Goal: Task Accomplishment & Management: Use online tool/utility

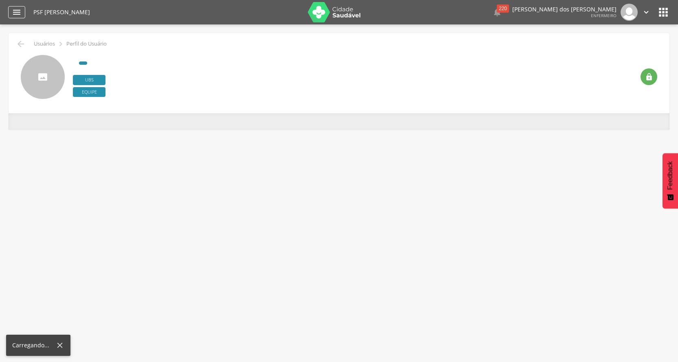
click at [18, 13] on icon "" at bounding box center [17, 12] width 10 height 10
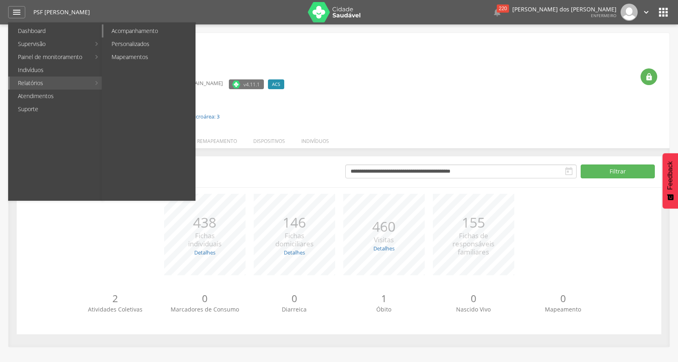
click at [126, 32] on link "Acompanhamento" at bounding box center [149, 30] width 92 height 13
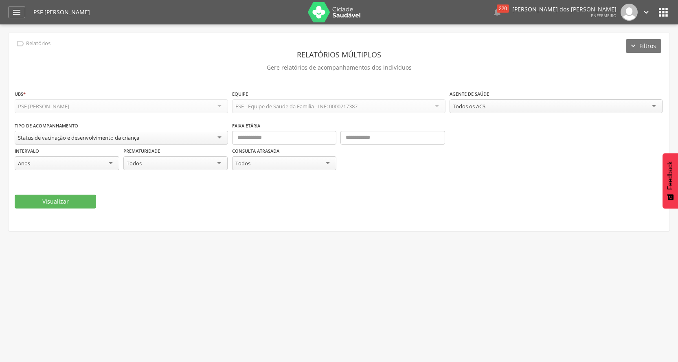
click at [160, 139] on div "Status de vacinação e desenvolvimento da criança" at bounding box center [121, 138] width 213 height 14
click at [157, 204] on div "Visualizar" at bounding box center [339, 203] width 649 height 14
click at [310, 137] on input "text" at bounding box center [284, 138] width 105 height 14
click at [15, 12] on icon "" at bounding box center [17, 12] width 10 height 10
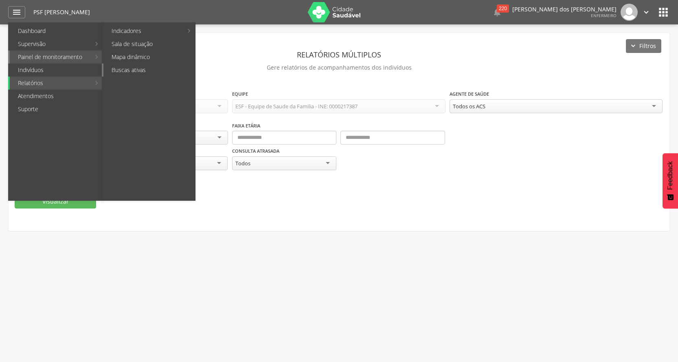
click at [144, 70] on link "Buscas ativas" at bounding box center [149, 70] width 92 height 13
type input "**********"
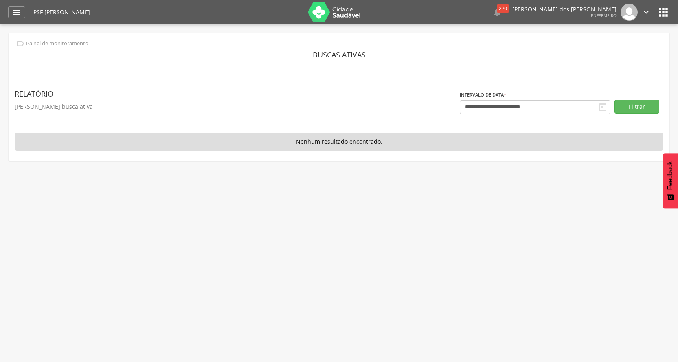
click at [230, 103] on p "[PERSON_NAME] busca ativa" at bounding box center [237, 106] width 445 height 11
click at [20, 6] on div " Dashboard Supervisão Produtividade Mapa da Cidade App desatualizado Última si…" at bounding box center [339, 12] width 662 height 24
click at [20, 13] on icon "" at bounding box center [17, 12] width 10 height 10
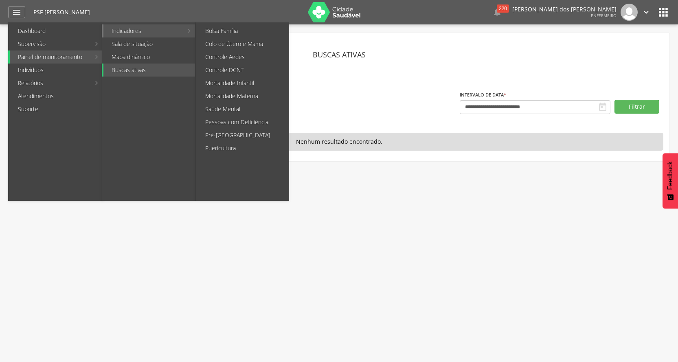
click at [135, 29] on link "Indicadores" at bounding box center [142, 30] width 79 height 13
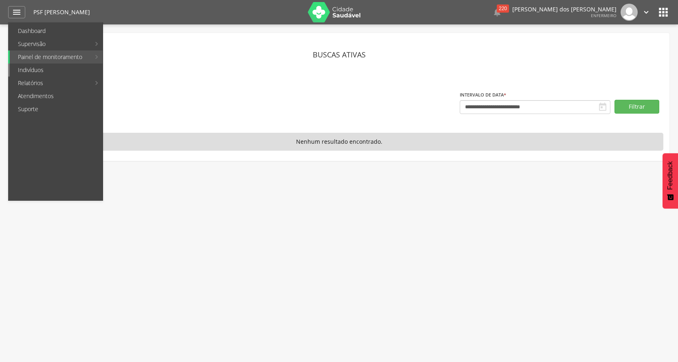
click at [43, 73] on link "Indivíduos" at bounding box center [56, 70] width 93 height 13
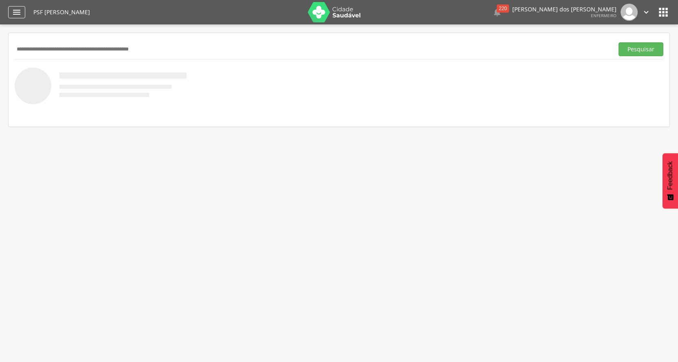
click at [16, 10] on icon "" at bounding box center [17, 12] width 10 height 10
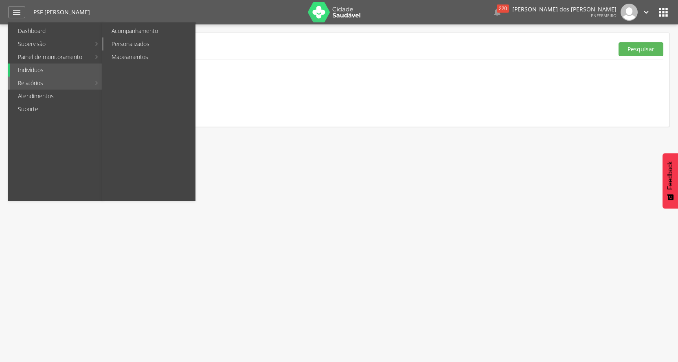
click at [123, 40] on link "Personalizados" at bounding box center [149, 43] width 92 height 13
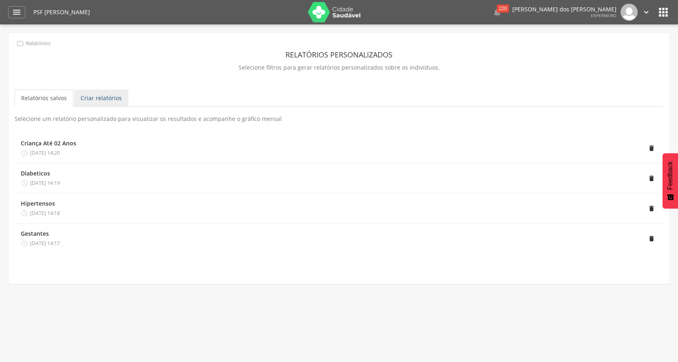
click at [86, 101] on link "Criar relatórios" at bounding box center [101, 98] width 54 height 17
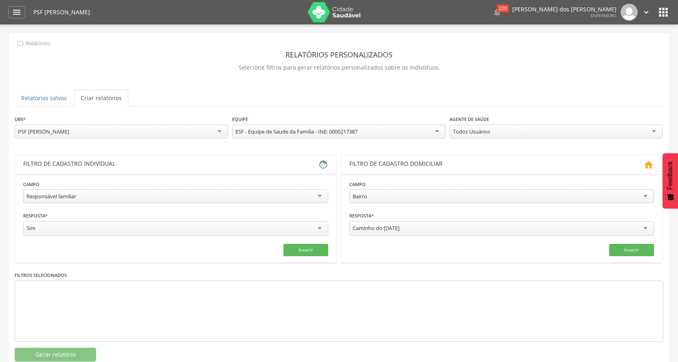
scroll to position [24, 0]
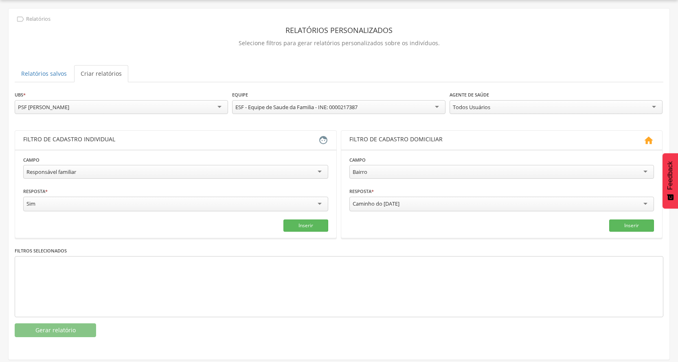
click at [491, 105] on div "Todos Usuários" at bounding box center [556, 107] width 213 height 14
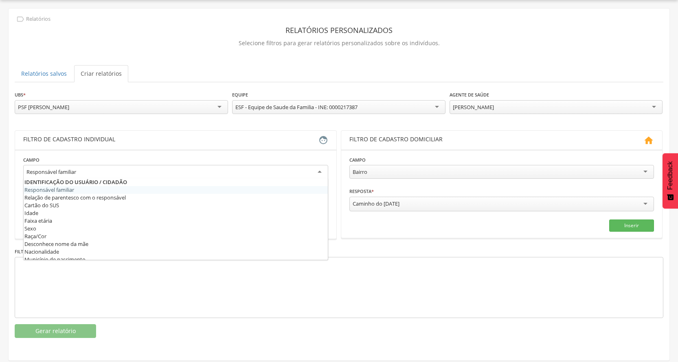
click at [69, 176] on div "Responsável familiar" at bounding box center [51, 171] width 50 height 7
click at [108, 119] on div "**********" at bounding box center [339, 106] width 649 height 32
click at [64, 170] on div "Responsável familiar" at bounding box center [51, 171] width 50 height 7
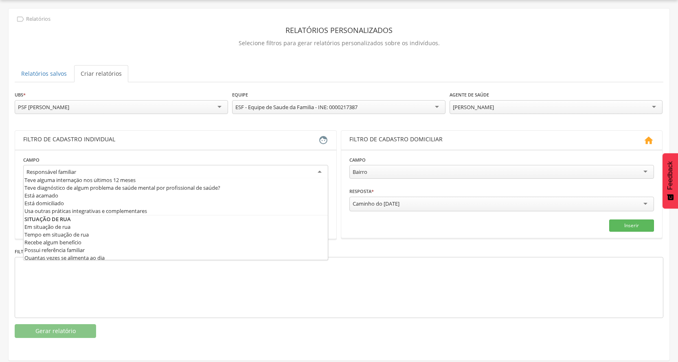
scroll to position [400, 0]
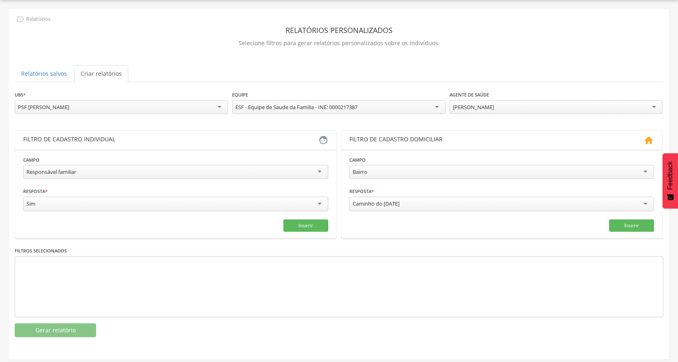
drag, startPoint x: 91, startPoint y: 170, endPoint x: 12, endPoint y: 170, distance: 79.0
click at [12, 170] on div "**********" at bounding box center [339, 176] width 661 height 335
click at [70, 172] on div "Responsável familiar" at bounding box center [51, 171] width 50 height 7
click at [53, 203] on input "text" at bounding box center [98, 204] width 150 height 14
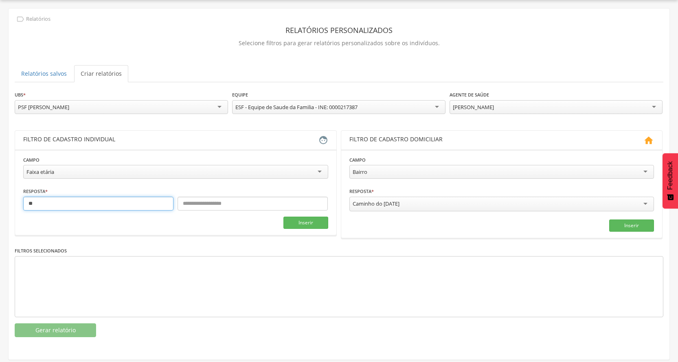
type input "**"
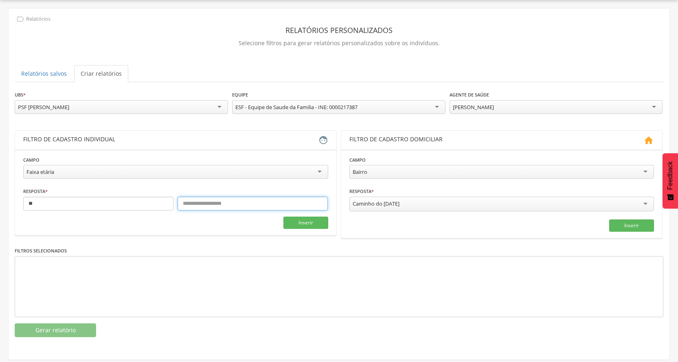
click at [281, 205] on input "text" at bounding box center [253, 204] width 150 height 14
type input "***"
click at [315, 221] on button "Inserir" at bounding box center [306, 223] width 45 height 12
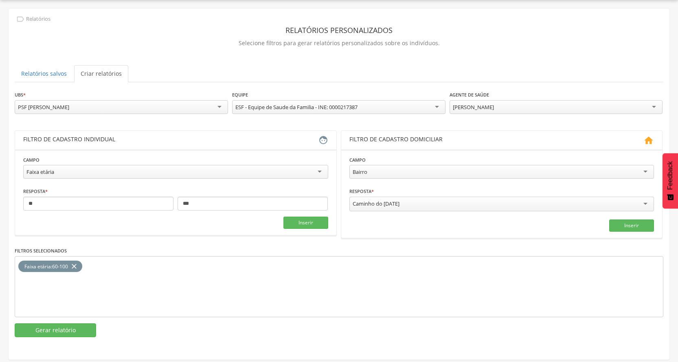
click at [366, 176] on div "Bairro" at bounding box center [502, 172] width 305 height 14
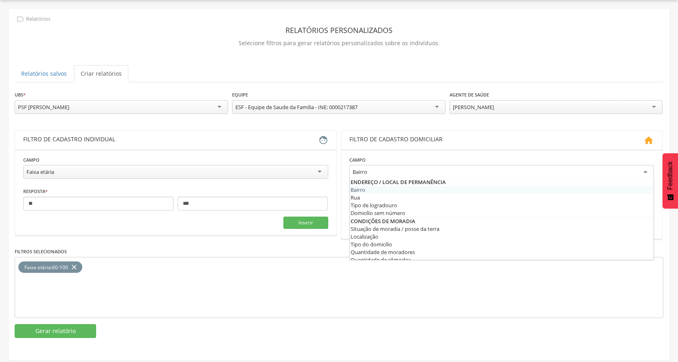
click at [324, 153] on section "**********" at bounding box center [175, 193] width 321 height 86
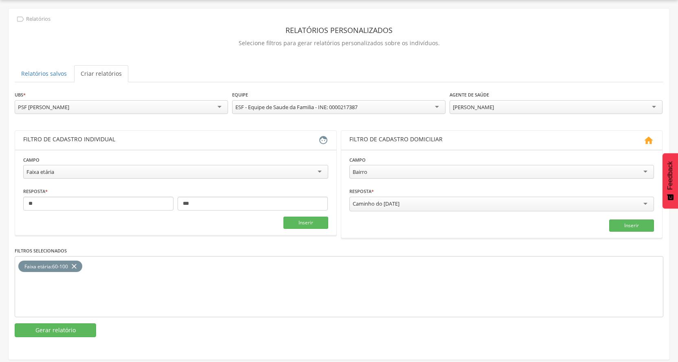
click at [405, 207] on div "Caminho do [DATE]" at bounding box center [502, 204] width 305 height 15
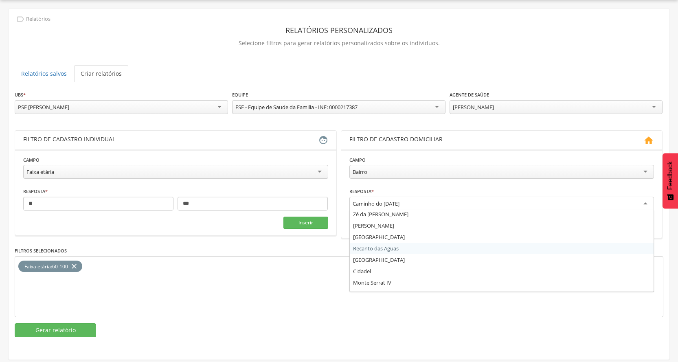
scroll to position [1242, 0]
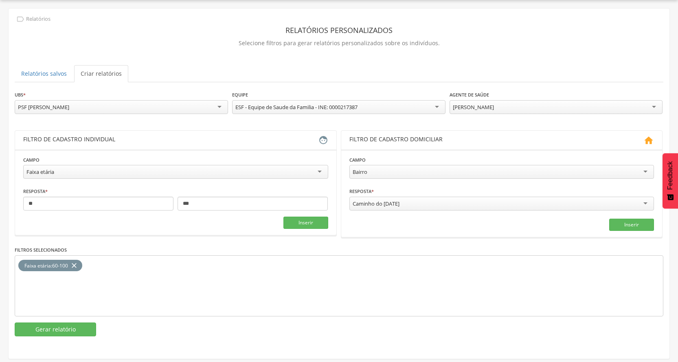
drag, startPoint x: 413, startPoint y: 205, endPoint x: 340, endPoint y: 202, distance: 73.4
click at [340, 202] on div "**********" at bounding box center [339, 183] width 649 height 107
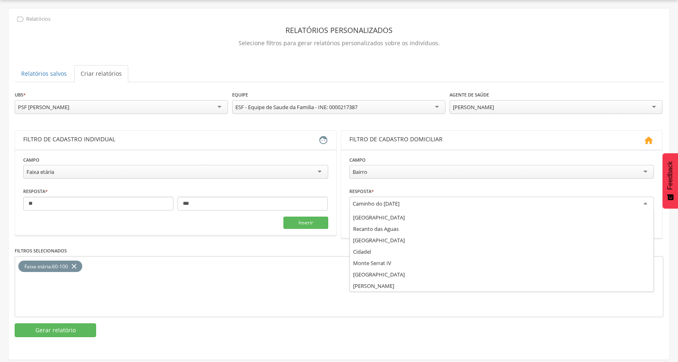
scroll to position [0, 0]
click at [392, 203] on div "Caminho do [DATE]" at bounding box center [376, 203] width 47 height 7
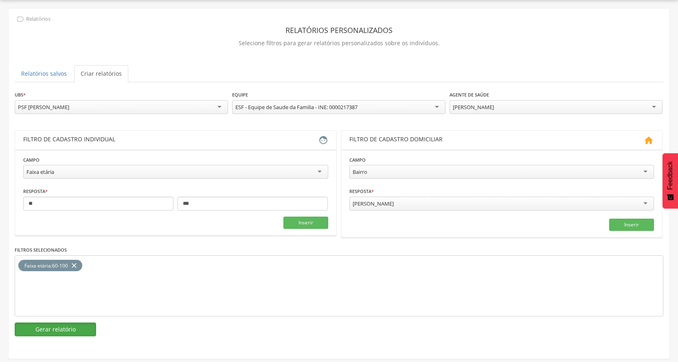
click at [46, 330] on button "Gerar relatório" at bounding box center [55, 330] width 81 height 14
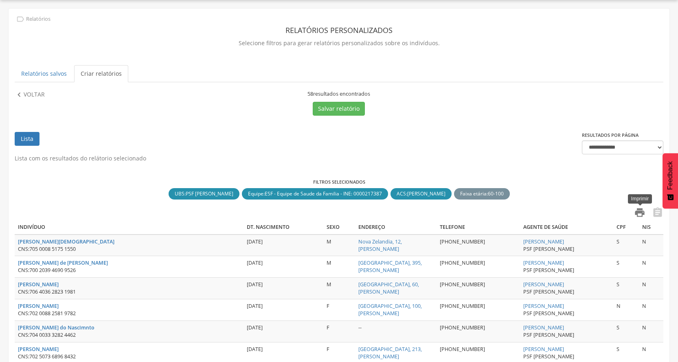
click at [636, 213] on icon "" at bounding box center [639, 212] width 11 height 11
click at [48, 68] on link "Relatórios salvos" at bounding box center [44, 73] width 59 height 17
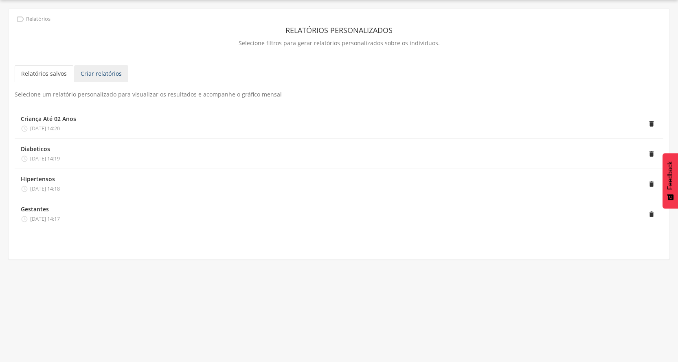
click at [99, 74] on link "Criar relatórios" at bounding box center [101, 73] width 54 height 17
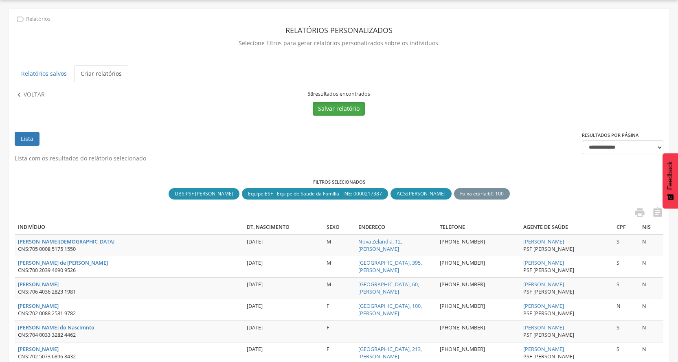
click at [344, 109] on button "Salvar relatório" at bounding box center [339, 109] width 52 height 14
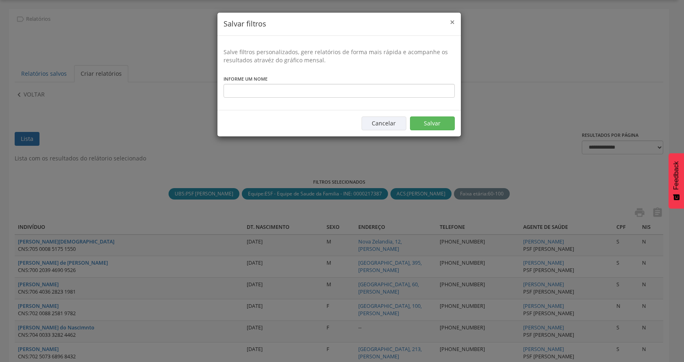
click at [453, 22] on span "×" at bounding box center [452, 21] width 5 height 11
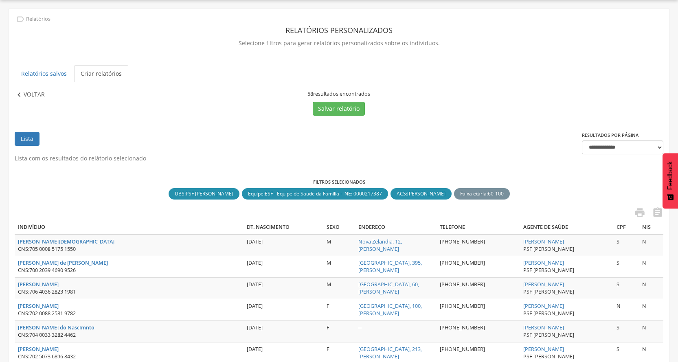
click at [28, 90] on p "Voltar" at bounding box center [34, 94] width 21 height 9
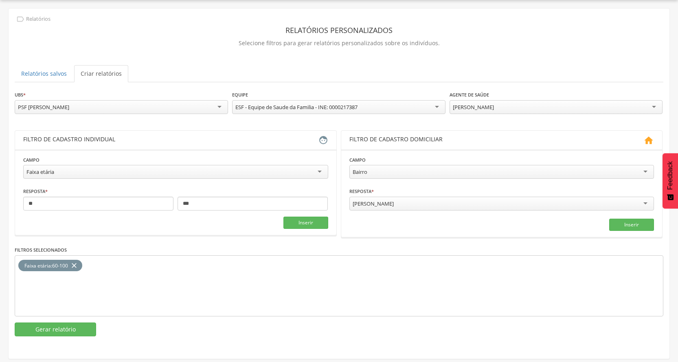
click at [494, 104] on div "[PERSON_NAME]" at bounding box center [473, 106] width 41 height 7
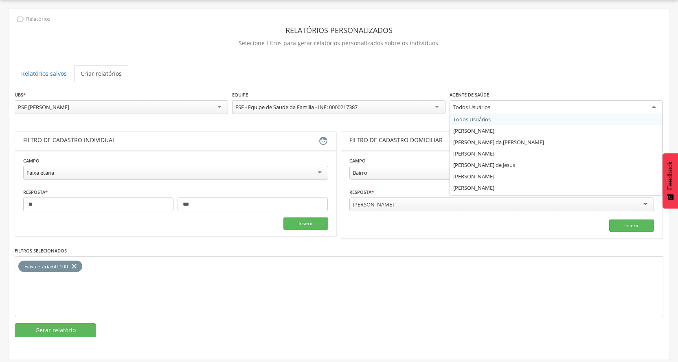
click at [480, 102] on div "Todos Usuários" at bounding box center [556, 107] width 213 height 15
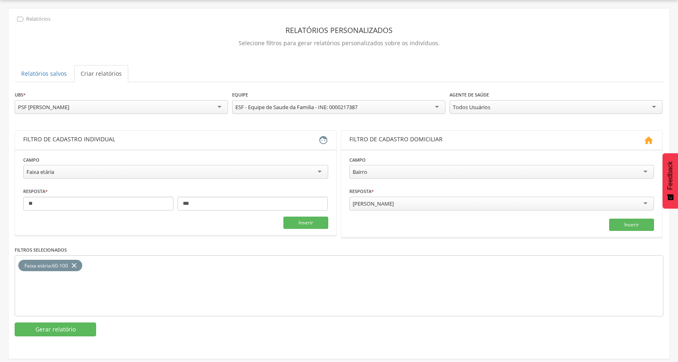
click at [486, 119] on div "**********" at bounding box center [339, 106] width 649 height 32
drag, startPoint x: 64, startPoint y: 208, endPoint x: 0, endPoint y: 208, distance: 64.4
click at [0, 208] on div " Supervisão  Distritos  Ubs Coordenador: - [PERSON_NAME] / BA Intervalo de T…" at bounding box center [339, 181] width 678 height 362
type input "**"
click at [209, 208] on input "***" at bounding box center [253, 204] width 150 height 14
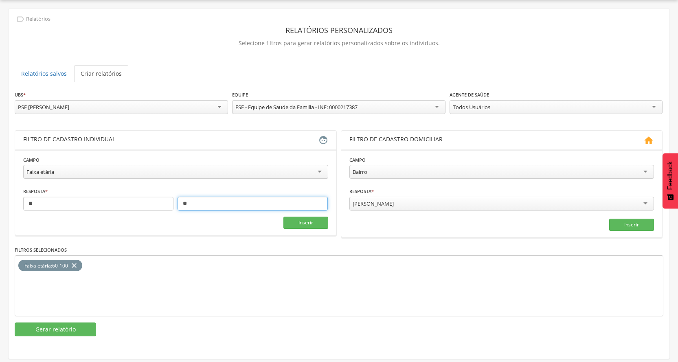
type input "**"
click at [74, 266] on icon "close" at bounding box center [74, 266] width 8 height 12
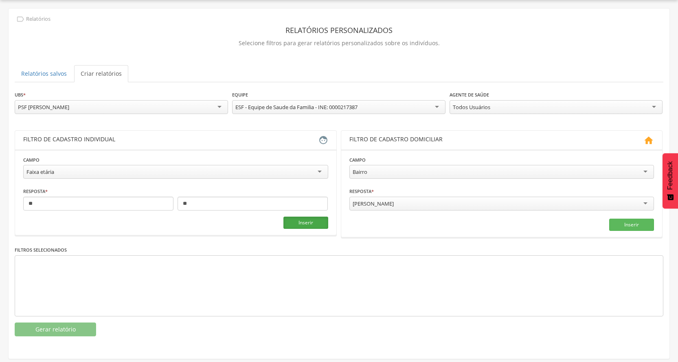
click at [305, 221] on button "Inserir" at bounding box center [306, 223] width 45 height 12
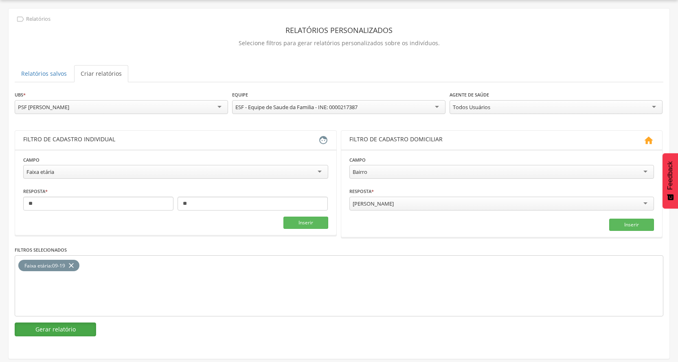
click at [55, 329] on button "Gerar relatório" at bounding box center [55, 330] width 81 height 14
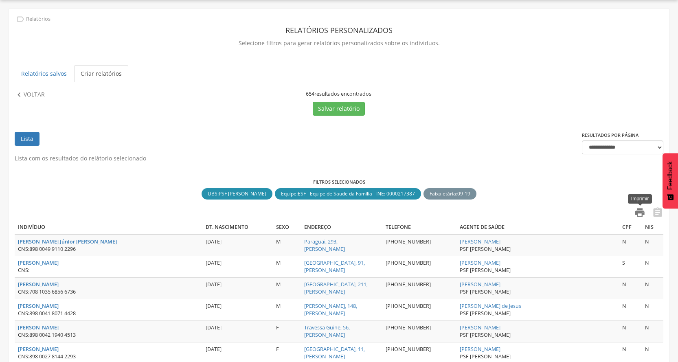
click at [640, 213] on icon "" at bounding box center [639, 212] width 11 height 11
click at [658, 149] on select "**********" at bounding box center [622, 148] width 81 height 14
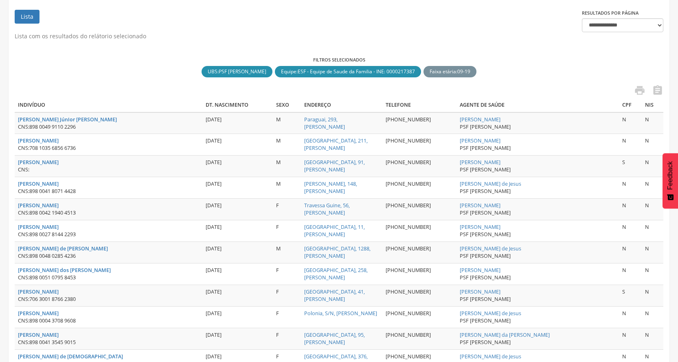
scroll to position [106, 0]
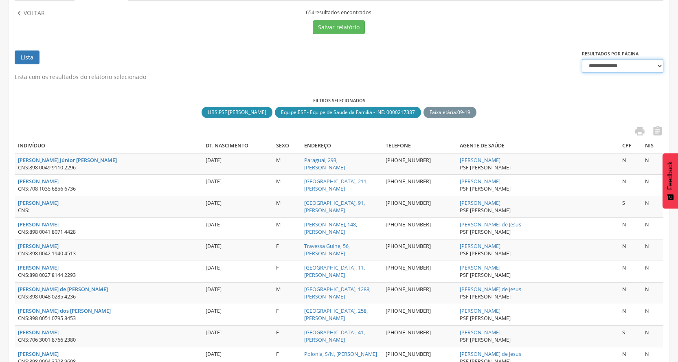
click at [658, 66] on select "**********" at bounding box center [622, 66] width 81 height 14
select select "***"
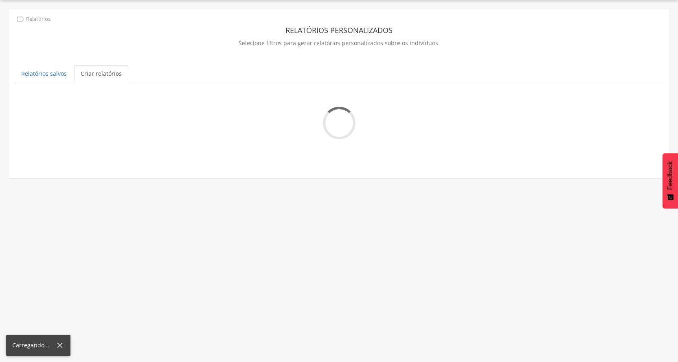
scroll to position [24, 0]
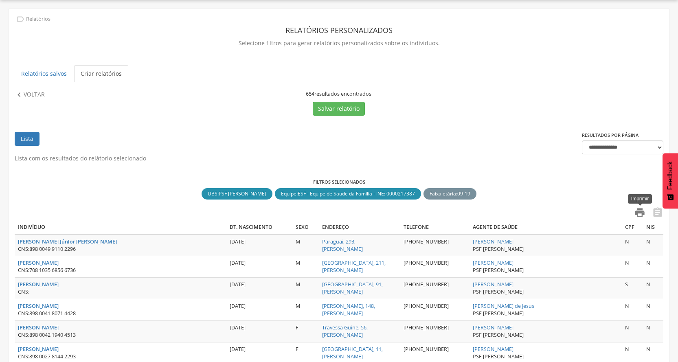
click at [636, 212] on icon "" at bounding box center [639, 212] width 11 height 11
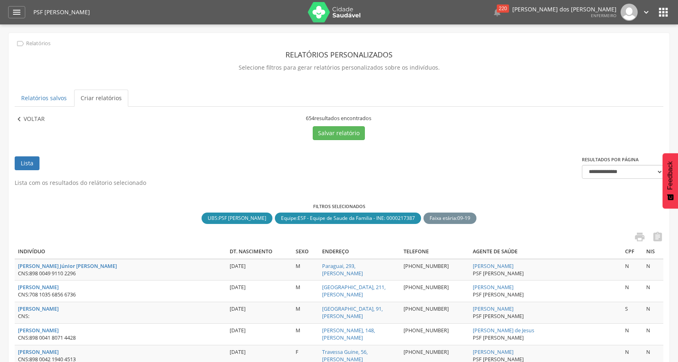
click at [45, 119] on div " Voltar" at bounding box center [35, 119] width 41 height 9
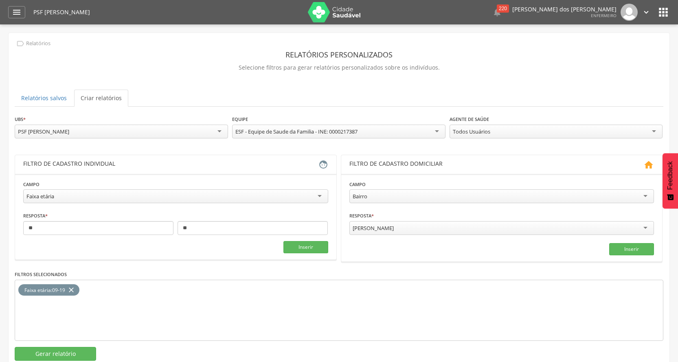
click at [496, 132] on div "Todos Usuários" at bounding box center [556, 132] width 213 height 14
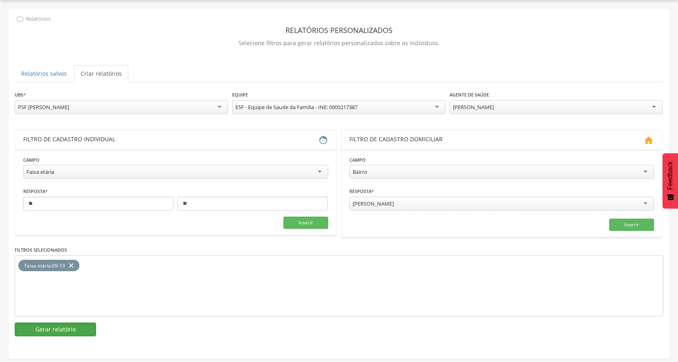
click at [70, 333] on button "Gerar relatório" at bounding box center [55, 330] width 81 height 14
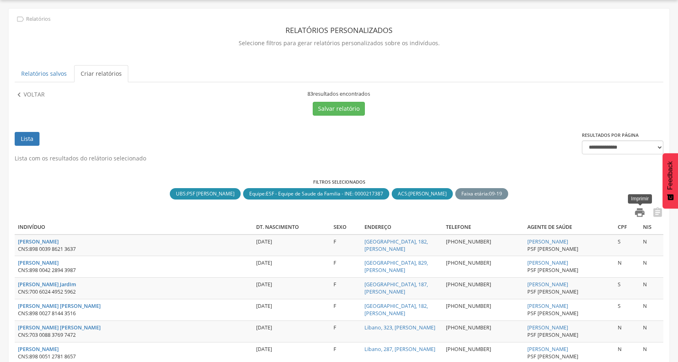
click at [643, 216] on icon "" at bounding box center [639, 212] width 11 height 11
click at [29, 96] on p "Voltar" at bounding box center [34, 94] width 21 height 9
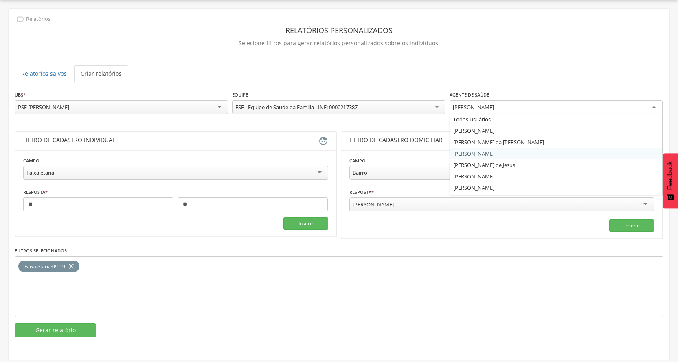
click at [491, 109] on div "[PERSON_NAME]" at bounding box center [473, 106] width 41 height 7
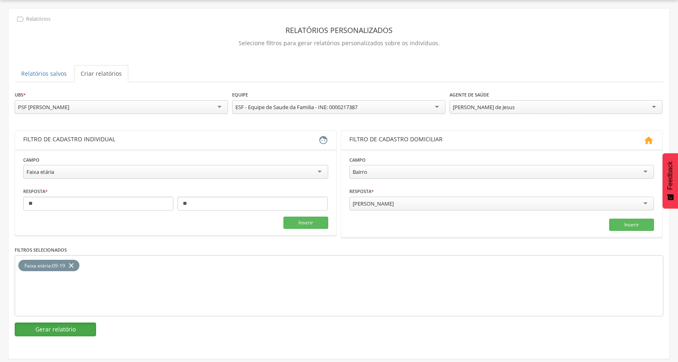
click at [63, 332] on button "Gerar relatório" at bounding box center [55, 330] width 81 height 14
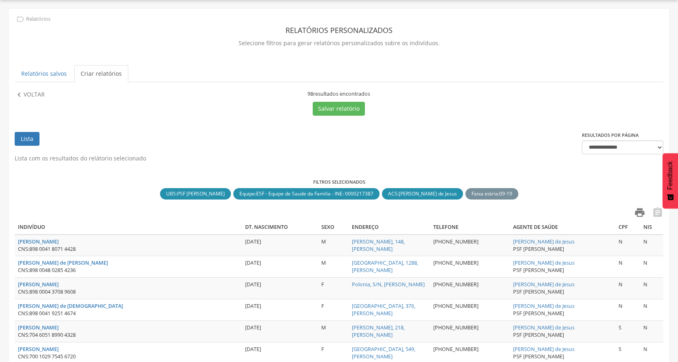
click at [639, 215] on icon "" at bounding box center [639, 212] width 11 height 11
click at [31, 92] on p "Voltar" at bounding box center [34, 94] width 21 height 9
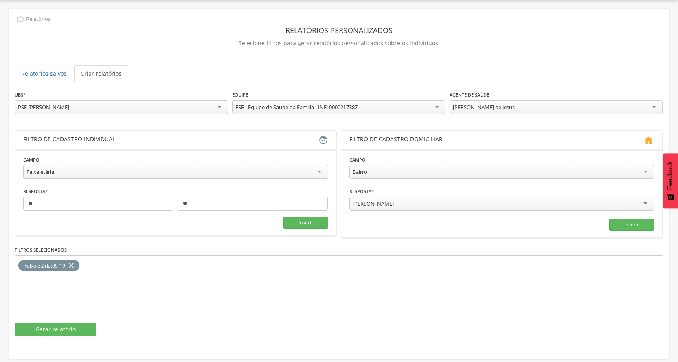
click at [463, 110] on div "[PERSON_NAME] de Jesus" at bounding box center [484, 106] width 62 height 7
click at [51, 334] on button "Gerar relatório" at bounding box center [55, 330] width 81 height 14
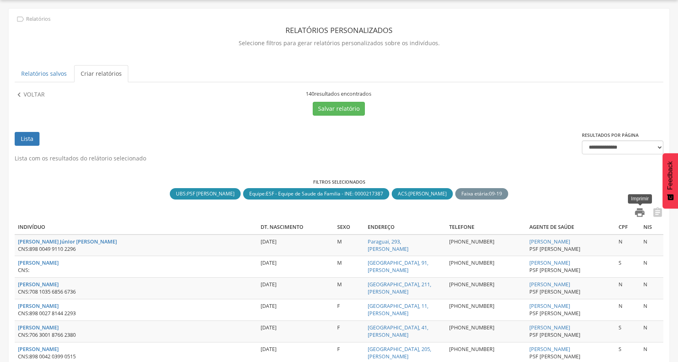
click at [634, 210] on icon "" at bounding box center [639, 212] width 11 height 11
click at [41, 101] on div " Voltar" at bounding box center [94, 102] width 159 height 25
click at [39, 90] on p "Voltar" at bounding box center [34, 94] width 21 height 9
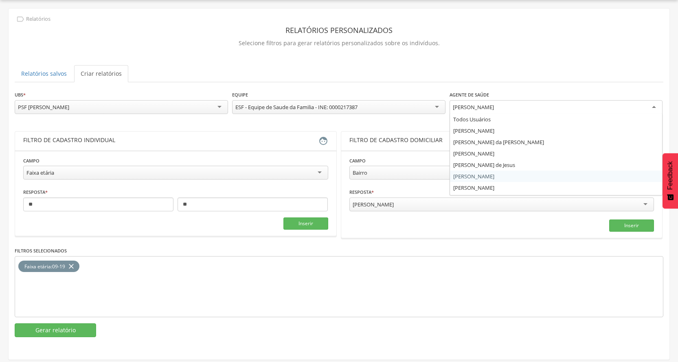
click at [488, 106] on div "[PERSON_NAME]" at bounding box center [473, 106] width 41 height 7
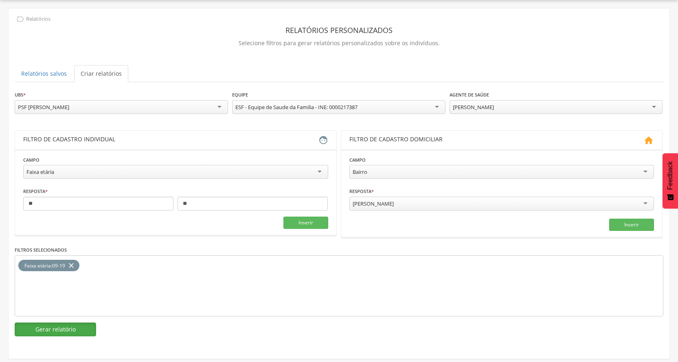
click at [59, 334] on button "Gerar relatório" at bounding box center [55, 330] width 81 height 14
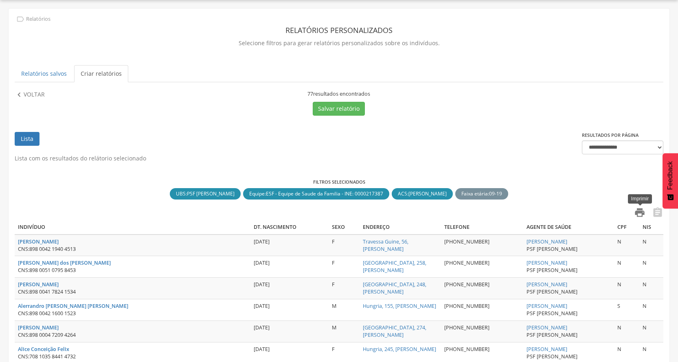
click at [642, 210] on icon "" at bounding box center [639, 212] width 11 height 11
click at [33, 92] on p "Voltar" at bounding box center [34, 94] width 21 height 9
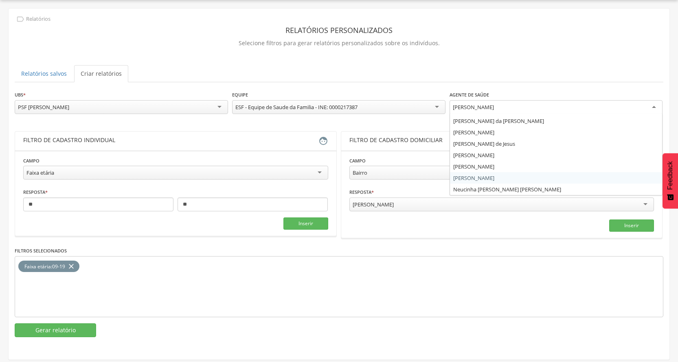
click at [470, 101] on div "[PERSON_NAME]" at bounding box center [556, 107] width 213 height 15
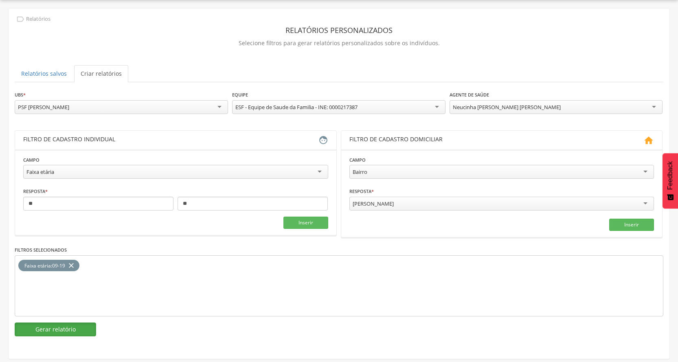
click at [52, 330] on button "Gerar relatório" at bounding box center [55, 330] width 81 height 14
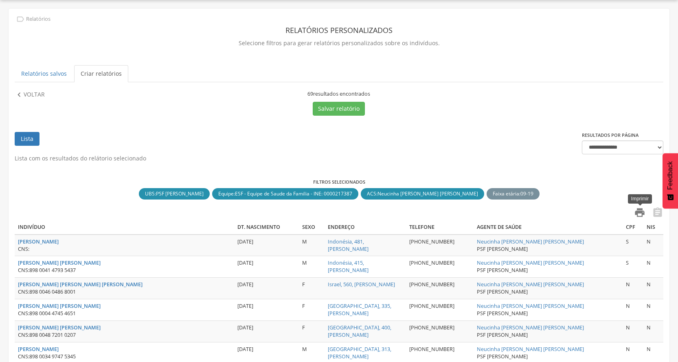
click at [641, 215] on icon "" at bounding box center [639, 212] width 11 height 11
click at [32, 95] on p "Voltar" at bounding box center [34, 94] width 21 height 9
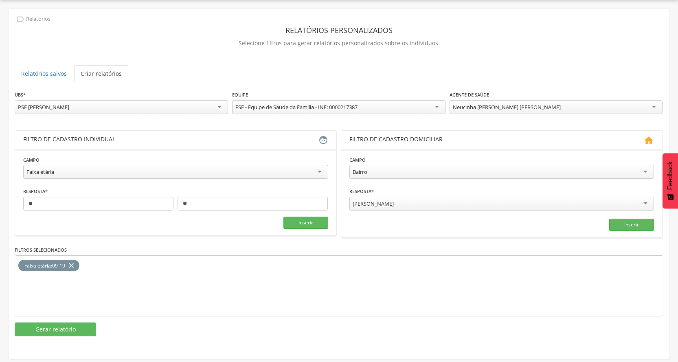
click at [539, 105] on div "Neucinha [PERSON_NAME] [PERSON_NAME]" at bounding box center [556, 107] width 213 height 14
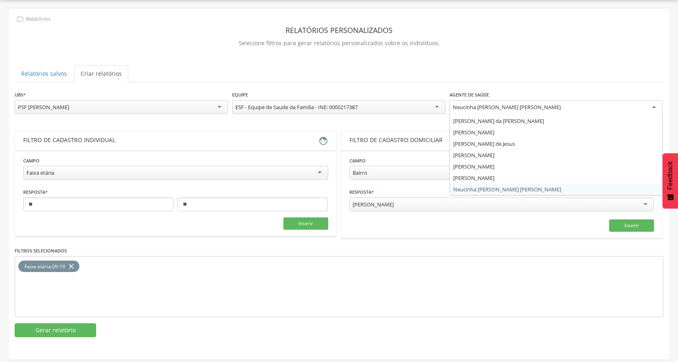
click at [561, 105] on input "select-one" at bounding box center [562, 107] width 2 height 7
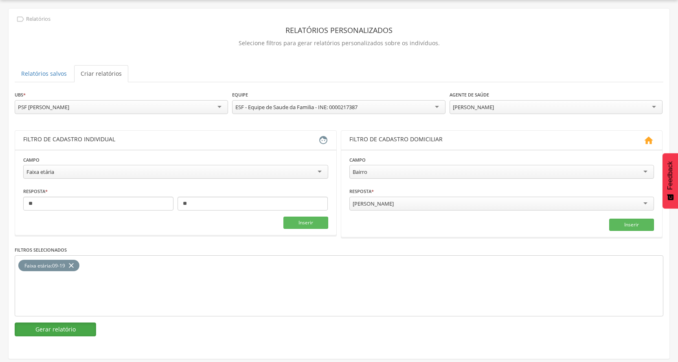
click at [64, 332] on button "Gerar relatório" at bounding box center [55, 330] width 81 height 14
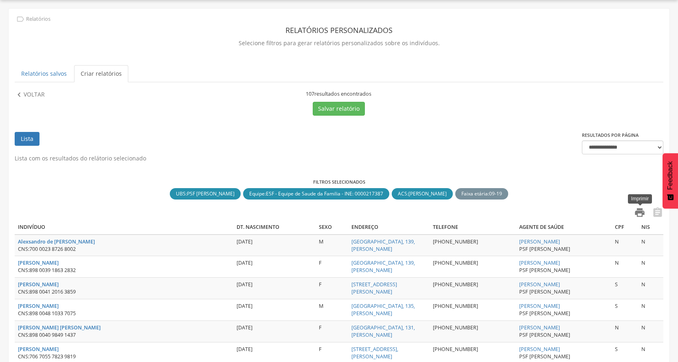
click at [645, 215] on icon "" at bounding box center [639, 212] width 11 height 11
click at [46, 90] on div " Voltar" at bounding box center [35, 94] width 41 height 9
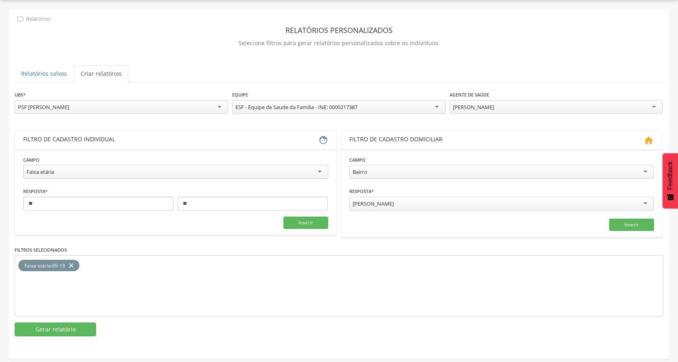
click at [474, 108] on div "[PERSON_NAME]" at bounding box center [473, 106] width 41 height 7
click at [78, 330] on button "Gerar relatório" at bounding box center [55, 330] width 81 height 14
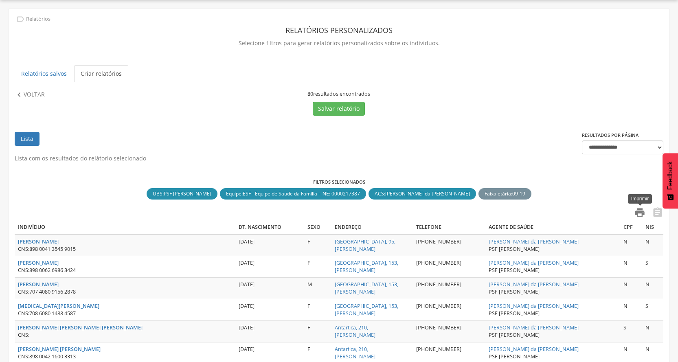
click at [644, 212] on icon "" at bounding box center [639, 212] width 11 height 11
click at [34, 96] on p "Voltar" at bounding box center [34, 94] width 21 height 9
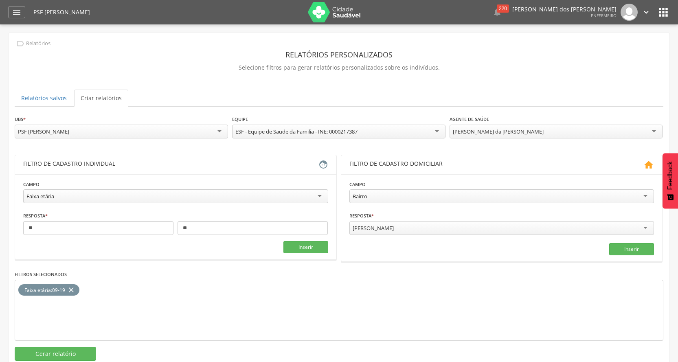
click at [20, 4] on div " Dashboard Supervisão Produtividade Mapa da Cidade App desatualizado Última si…" at bounding box center [339, 12] width 662 height 24
click at [21, 14] on icon "" at bounding box center [17, 12] width 10 height 10
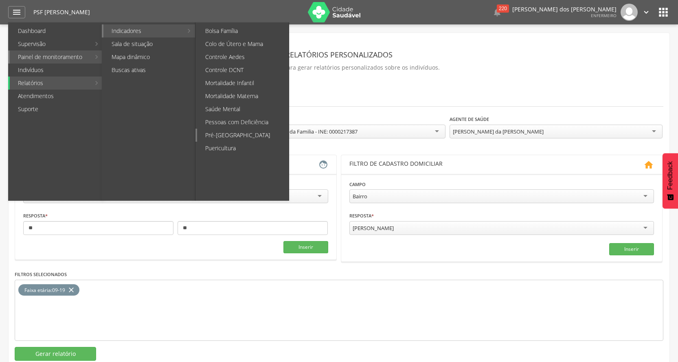
click at [225, 133] on link "Pré-[GEOGRAPHIC_DATA]" at bounding box center [243, 135] width 92 height 13
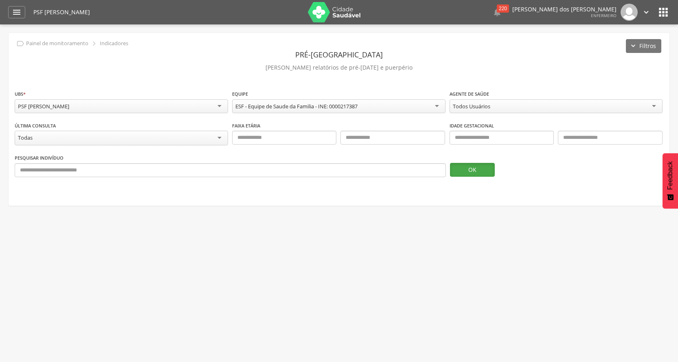
click at [470, 171] on button "OK" at bounding box center [472, 170] width 45 height 14
